Goal: Check status: Check status

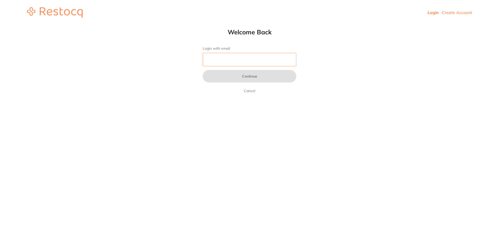
click at [249, 59] on input "Login with email" at bounding box center [250, 60] width 94 height 14
type input "[EMAIL_ADDRESS][DOMAIN_NAME]"
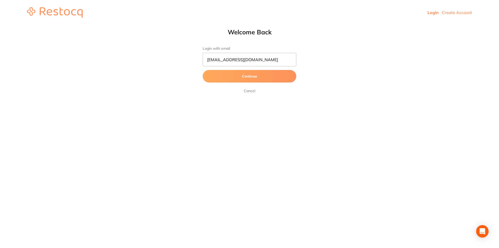
click at [257, 76] on button "Continue" at bounding box center [250, 76] width 94 height 12
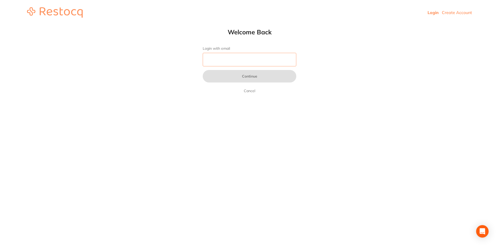
click at [251, 60] on input "Login with email" at bounding box center [250, 60] width 94 height 14
type input "[EMAIL_ADDRESS][DOMAIN_NAME]"
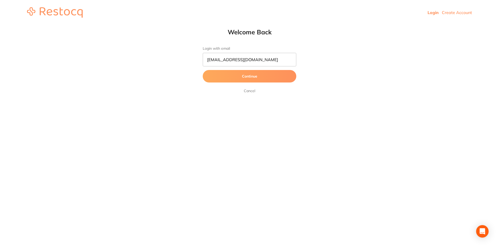
click at [258, 73] on button "Continue" at bounding box center [250, 76] width 94 height 12
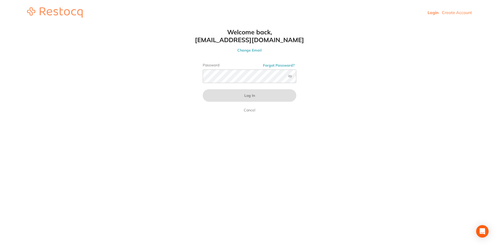
click at [213, 68] on div "Password Forgot Password?" at bounding box center [250, 75] width 94 height 24
click at [203, 89] on button "Log In" at bounding box center [250, 95] width 94 height 12
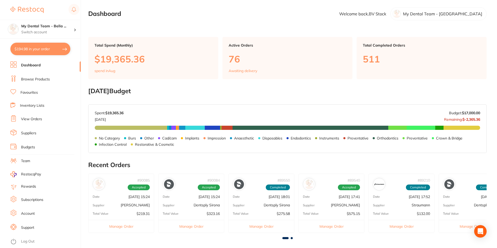
scroll to position [52, 0]
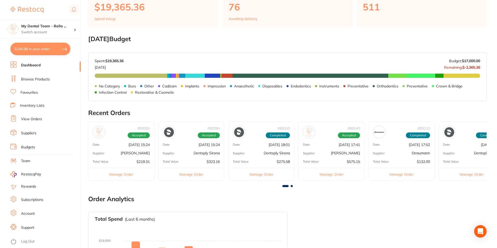
click at [34, 120] on link "View Orders" at bounding box center [31, 118] width 21 height 5
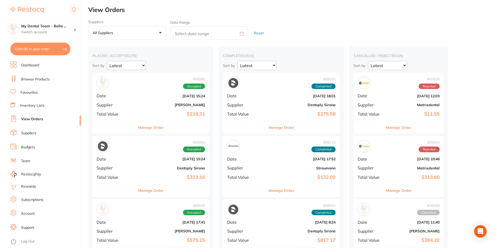
click at [145, 129] on button "Manage Order" at bounding box center [151, 127] width 26 height 12
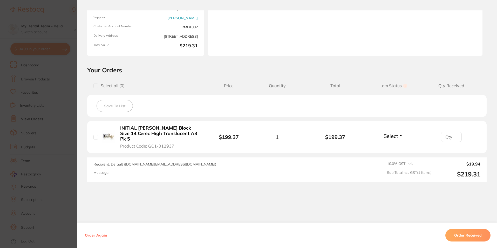
scroll to position [68, 0]
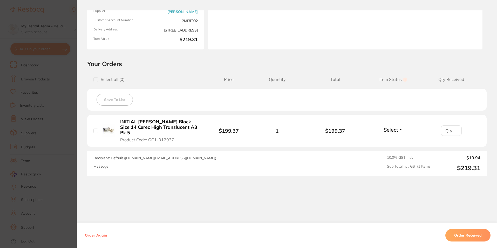
click at [42, 91] on section "Order ID: Restocq- 90085 Order Information Accepted Order Order Date Aug 12 202…" at bounding box center [248, 124] width 497 height 248
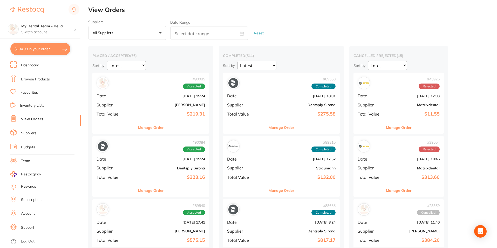
click at [144, 190] on button "Manage Order" at bounding box center [151, 190] width 26 height 12
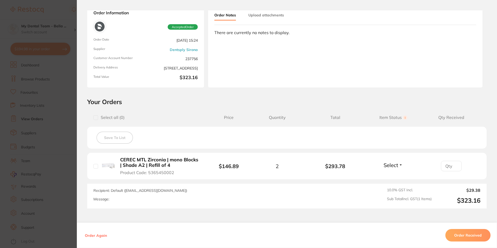
scroll to position [52, 0]
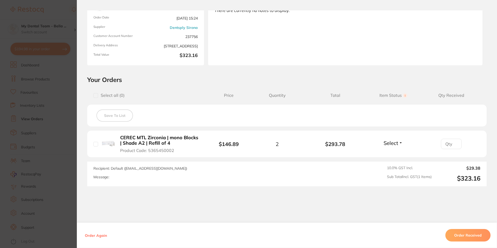
click at [67, 152] on section "Order ID: Restocq- 90084 Order Information Accepted Order Order Date Aug 12 202…" at bounding box center [248, 124] width 497 height 248
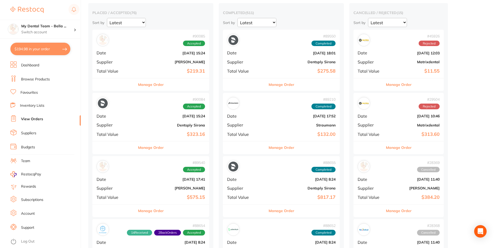
scroll to position [52, 0]
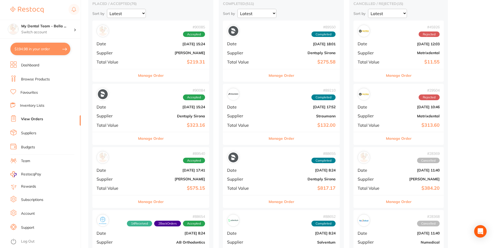
click at [142, 200] on button "Manage Order" at bounding box center [151, 201] width 26 height 12
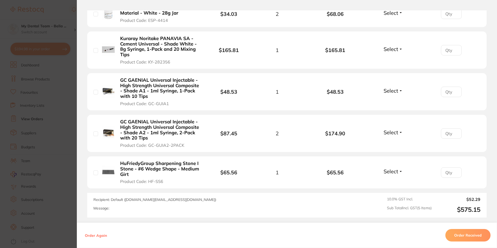
scroll to position [229, 0]
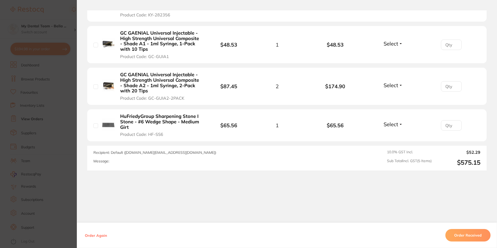
click at [62, 155] on section "Order ID: Restocq- 89540 Order Information Accepted Order Order Date Aug 7 2025…" at bounding box center [248, 124] width 497 height 248
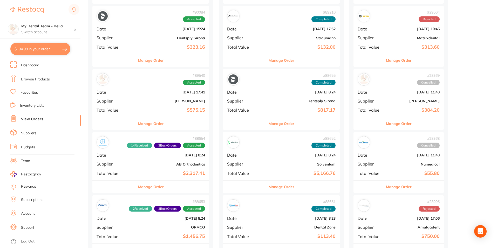
scroll to position [156, 0]
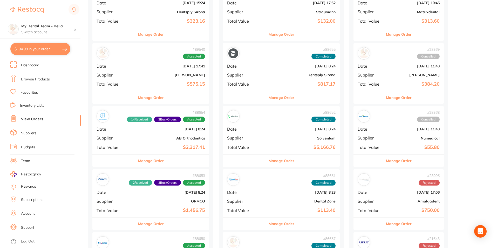
click at [148, 163] on button "Manage Order" at bounding box center [151, 160] width 26 height 12
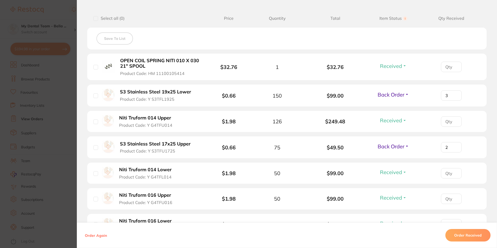
scroll to position [130, 0]
click at [63, 150] on section "Order ID: Restocq- 88654 Order Information 14 Received 2 Back Orders Accepted O…" at bounding box center [248, 124] width 497 height 248
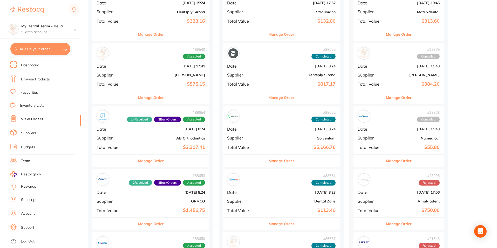
click at [138, 223] on button "Manage Order" at bounding box center [151, 223] width 26 height 12
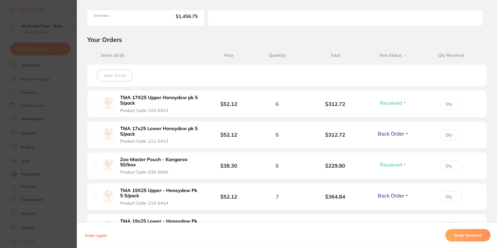
scroll to position [104, 0]
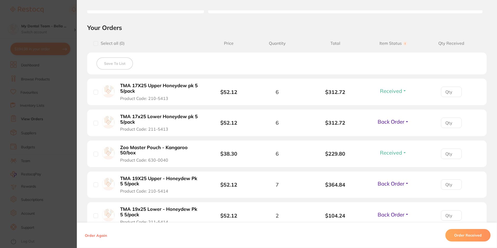
click at [70, 104] on section "Order ID: Restocq- 88653 Order Information 2 Received 3 Back Orders Accepted Or…" at bounding box center [248, 124] width 497 height 248
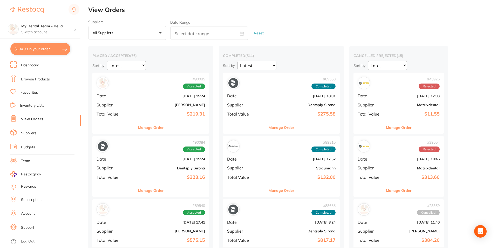
click at [151, 125] on button "Manage Order" at bounding box center [151, 127] width 26 height 12
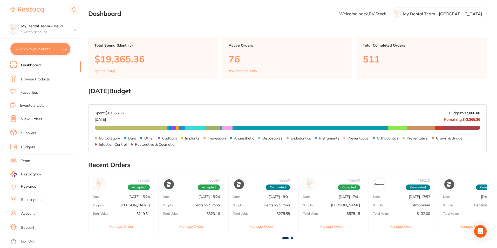
click at [29, 120] on link "View Orders" at bounding box center [31, 118] width 21 height 5
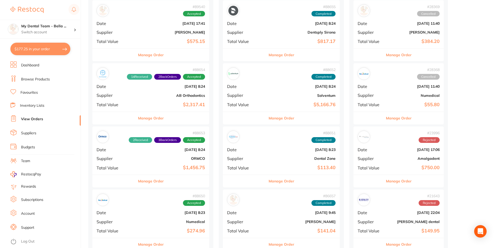
scroll to position [208, 0]
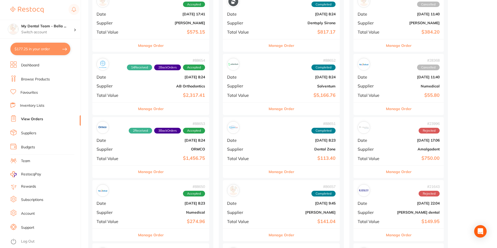
click at [157, 175] on div "Manage Order" at bounding box center [150, 171] width 117 height 13
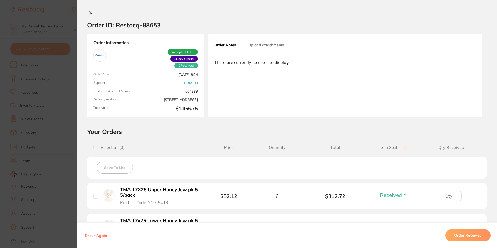
click at [261, 89] on div "Order Notes Upload attachments There are currently no notes to display." at bounding box center [345, 75] width 275 height 83
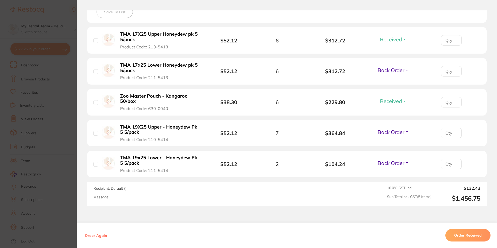
scroll to position [130, 0]
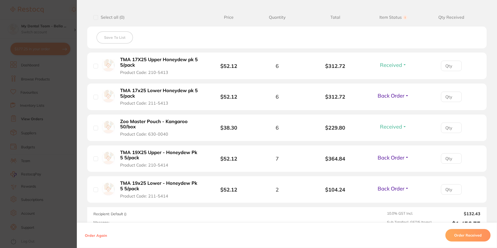
drag, startPoint x: 61, startPoint y: 92, endPoint x: 91, endPoint y: 50, distance: 51.6
click at [61, 92] on section "Order ID: Restocq- 88653 Order Information 2 Received 3 Back Orders Accepted Or…" at bounding box center [248, 124] width 497 height 248
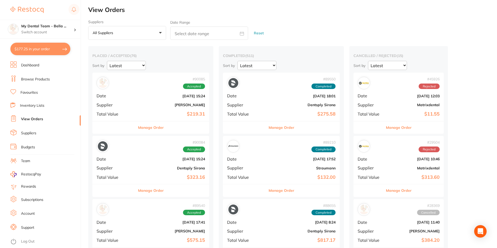
click at [46, 48] on button "$177.25 in your order" at bounding box center [40, 49] width 60 height 12
checkbox input "true"
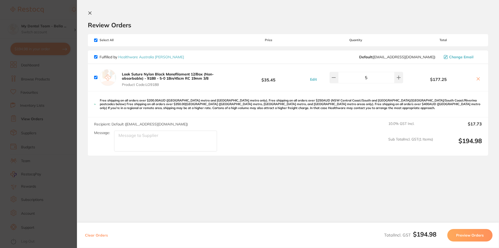
click at [74, 88] on section "Update RRP Set your pre negotiated price for this item. Item Agreed RRP (excl. …" at bounding box center [249, 124] width 499 height 248
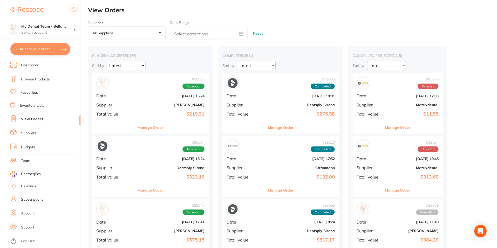
scroll to position [1, 0]
